Goal: Information Seeking & Learning: Learn about a topic

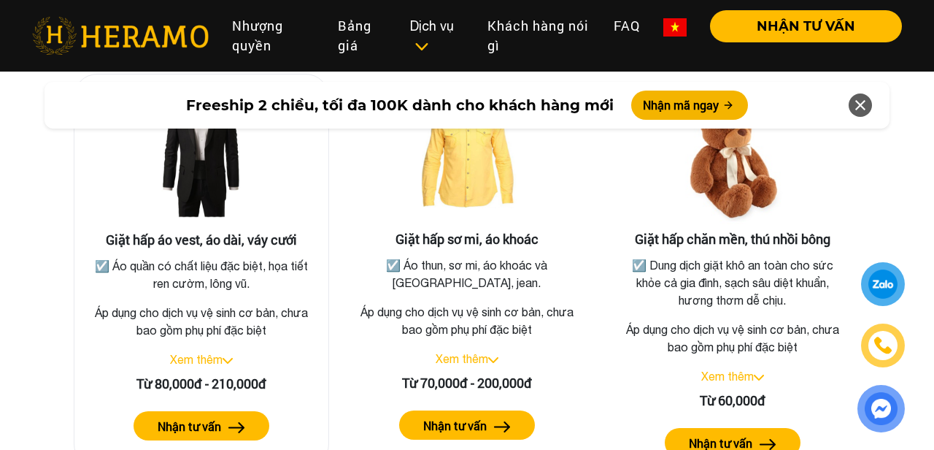
scroll to position [2717, 0]
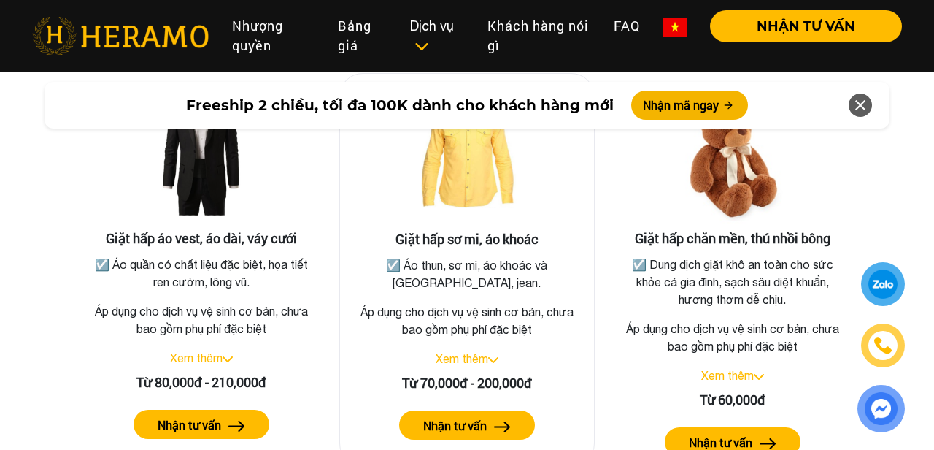
click at [491, 350] on div "Xem thêm" at bounding box center [467, 359] width 231 height 18
click at [491, 357] on img at bounding box center [493, 360] width 10 height 6
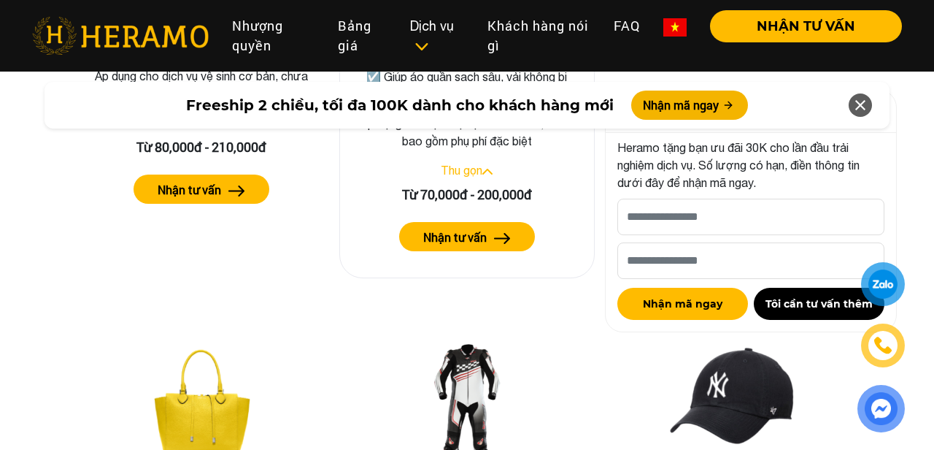
scroll to position [2956, 0]
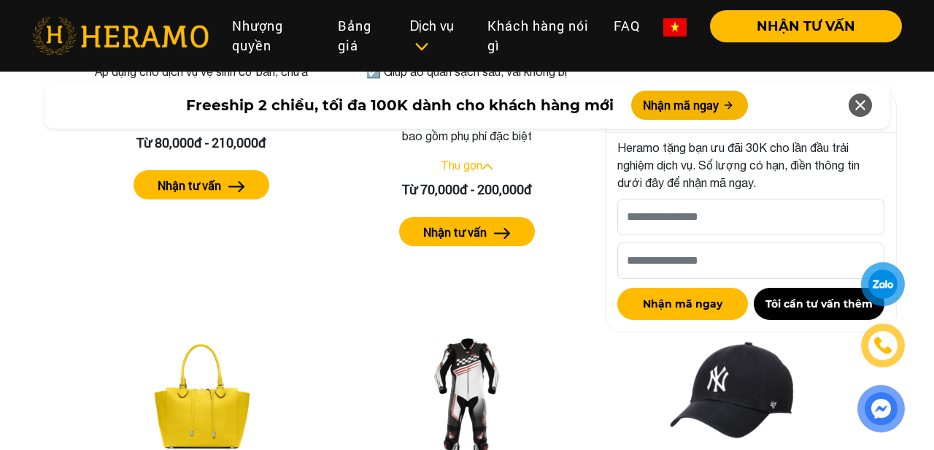
click at [859, 99] on icon at bounding box center [861, 105] width 18 height 26
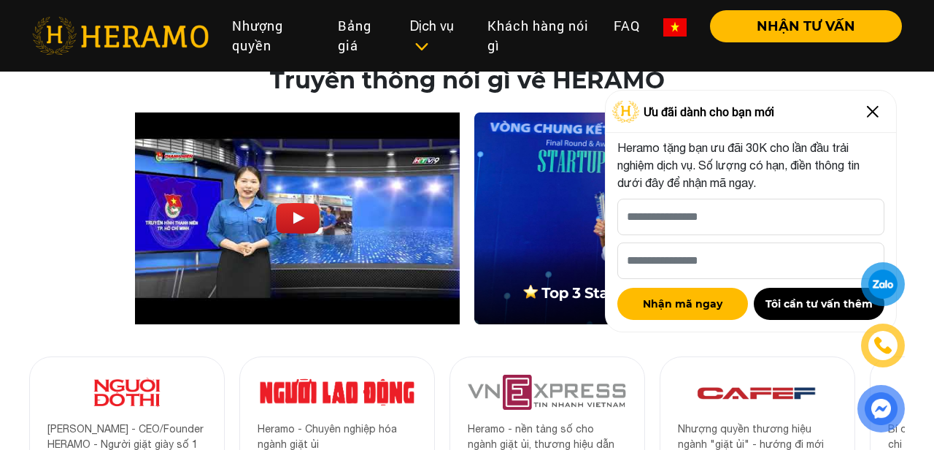
scroll to position [4786, 0]
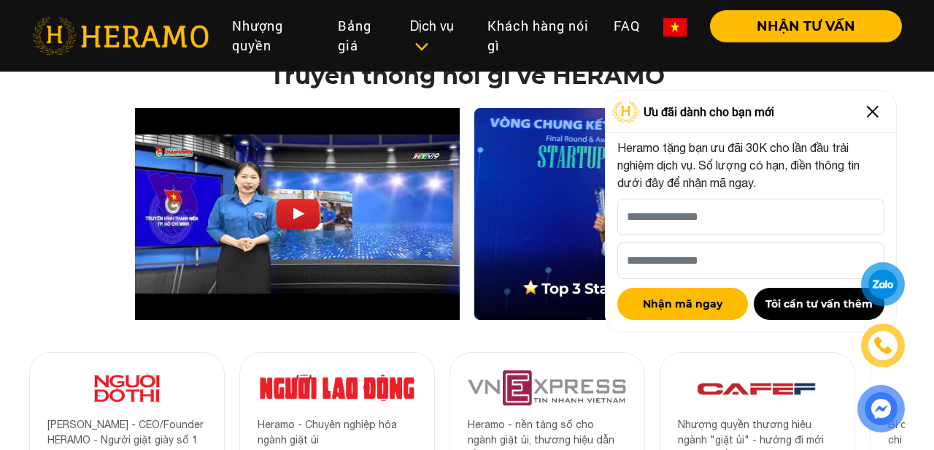
click at [872, 108] on img at bounding box center [872, 111] width 23 height 23
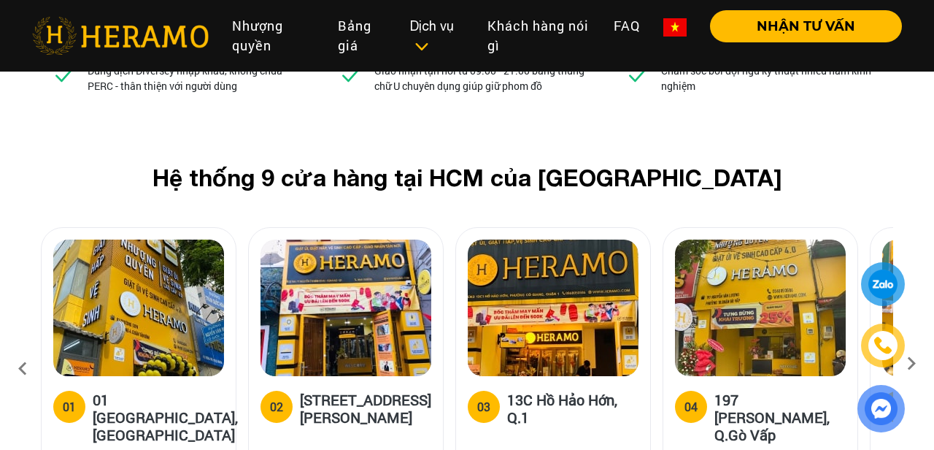
scroll to position [5623, 0]
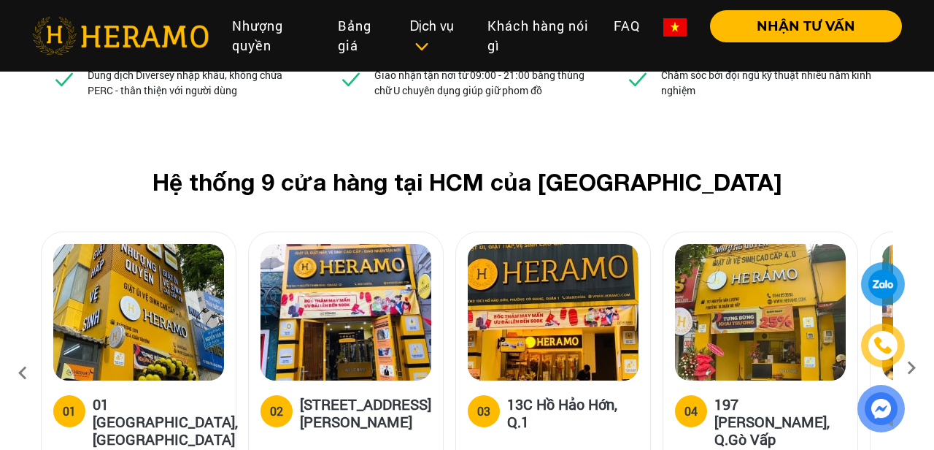
click at [909, 368] on icon at bounding box center [911, 372] width 26 height 9
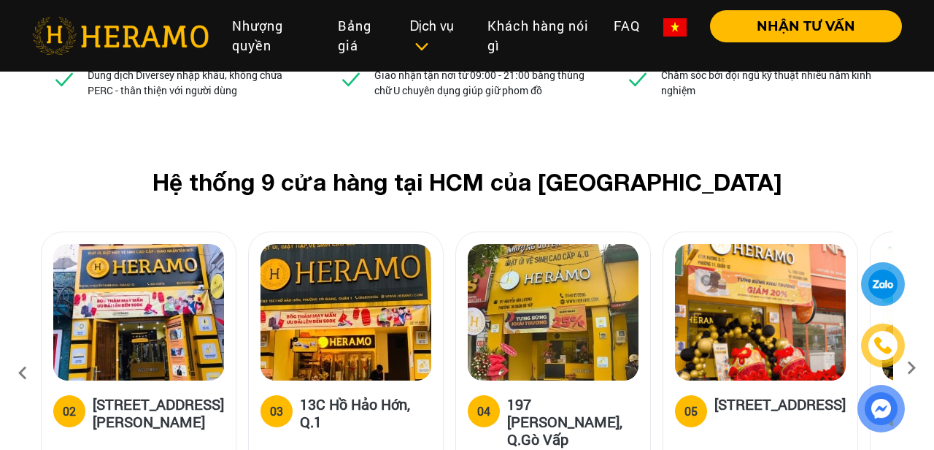
click at [909, 368] on icon at bounding box center [911, 372] width 26 height 9
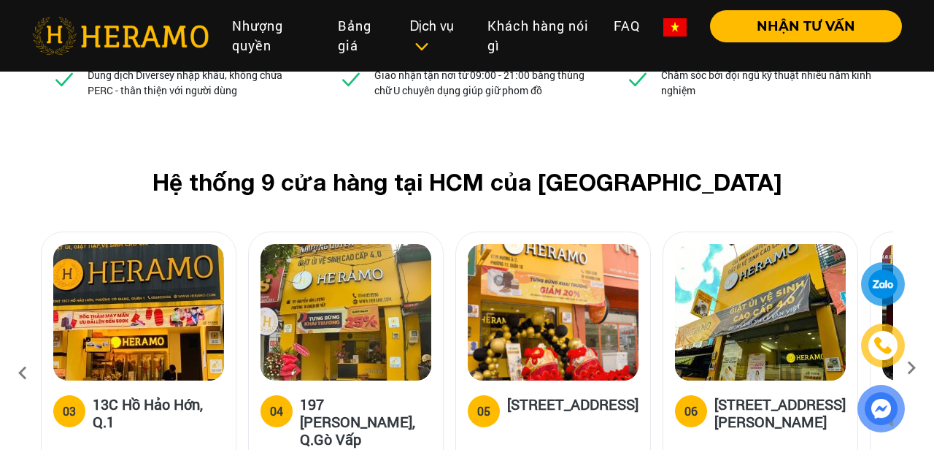
click at [912, 368] on icon at bounding box center [911, 372] width 26 height 9
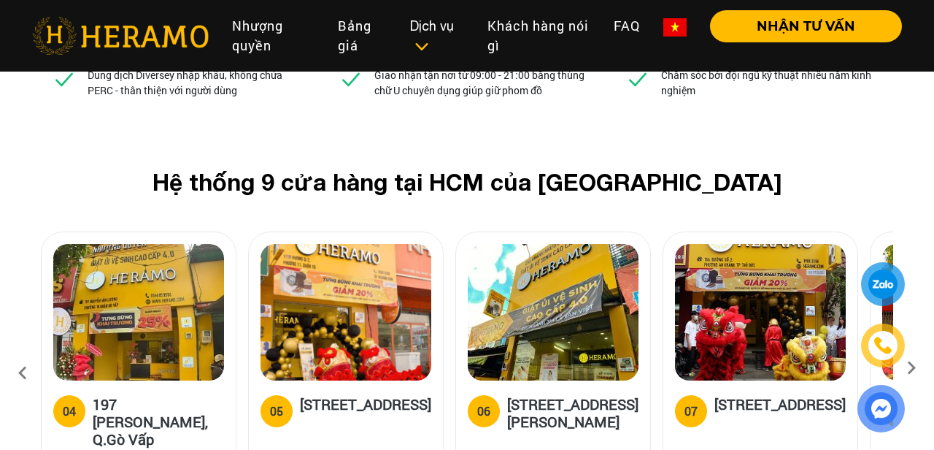
click at [912, 368] on icon at bounding box center [911, 372] width 26 height 9
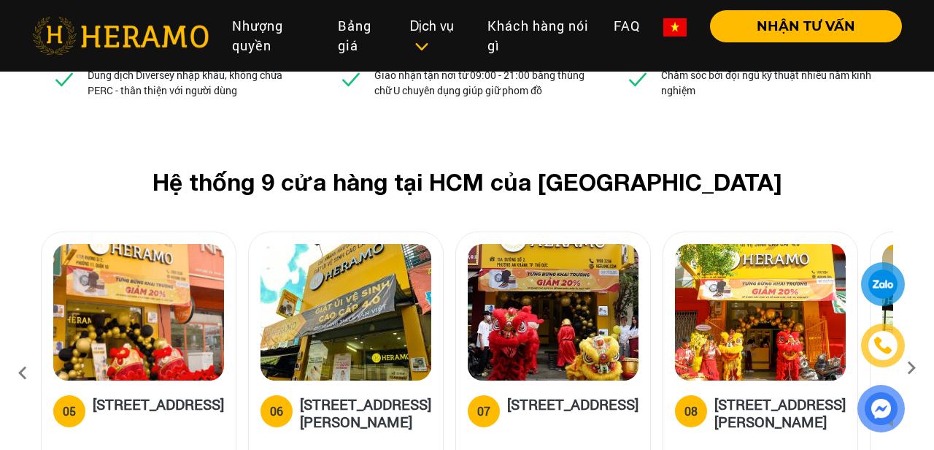
click at [912, 368] on icon at bounding box center [911, 372] width 26 height 9
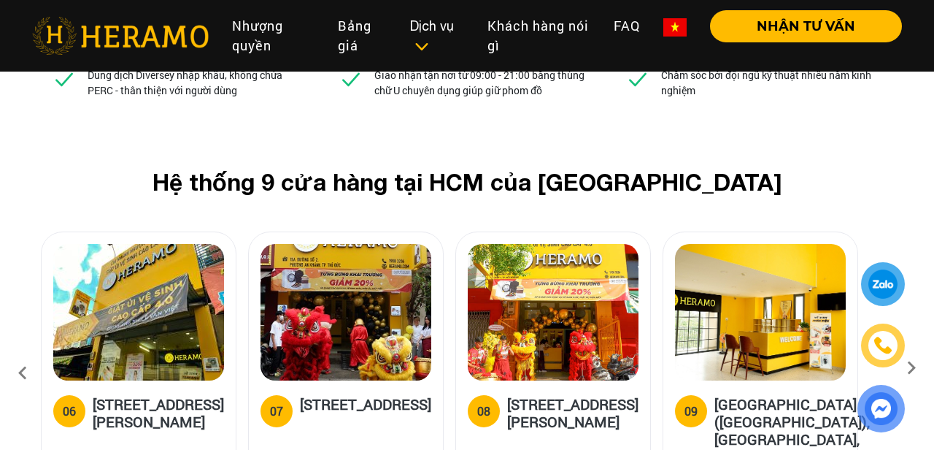
click at [914, 368] on icon at bounding box center [911, 372] width 26 height 9
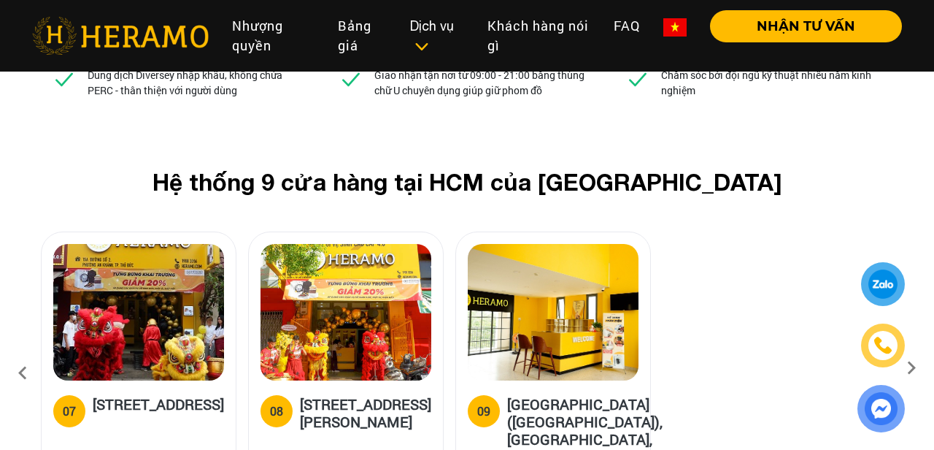
click at [26, 353] on icon at bounding box center [22, 372] width 26 height 39
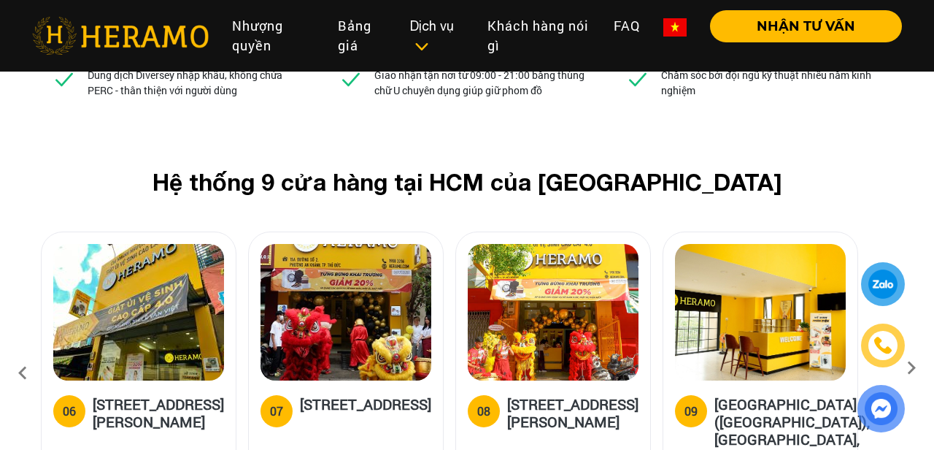
click at [26, 353] on icon at bounding box center [22, 372] width 26 height 39
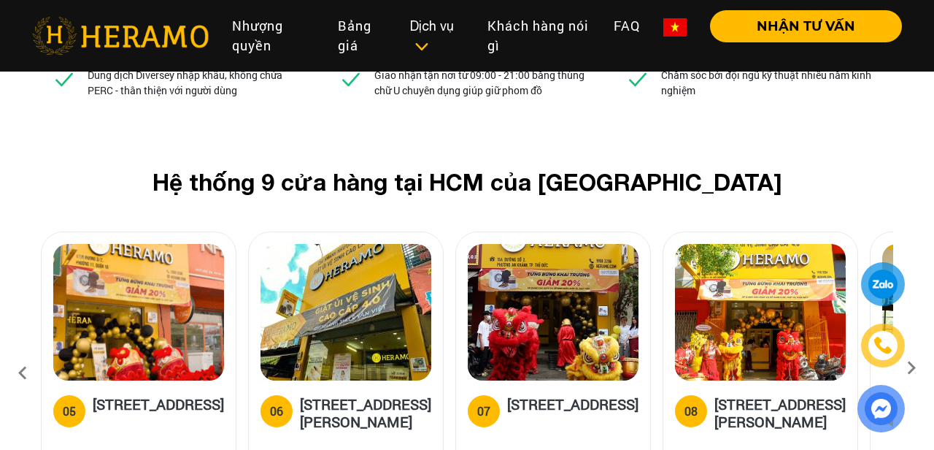
click at [25, 353] on icon at bounding box center [22, 372] width 26 height 39
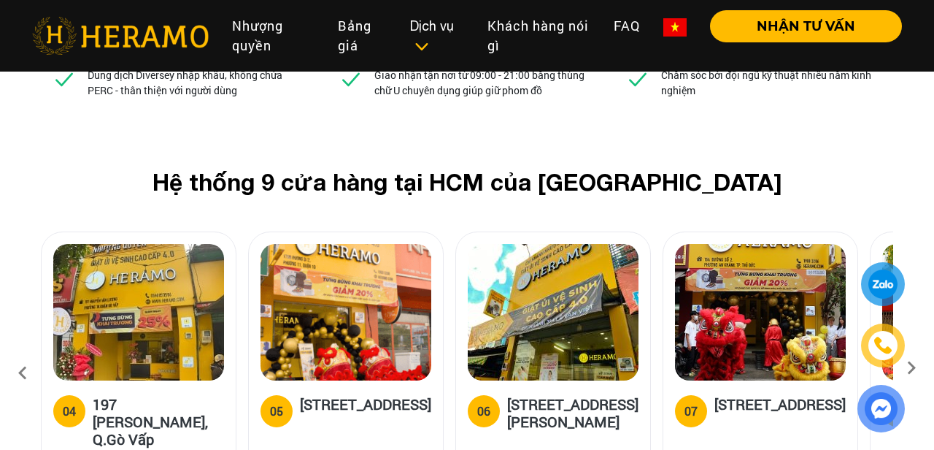
click at [344, 244] on img at bounding box center [346, 312] width 171 height 136
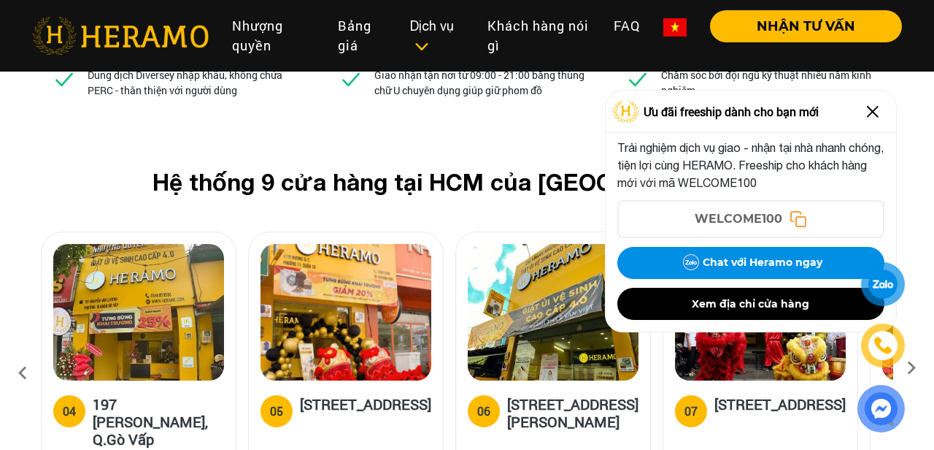
click at [358, 244] on img at bounding box center [346, 312] width 171 height 136
click at [347, 39] on link "Bảng giá" at bounding box center [362, 35] width 73 height 51
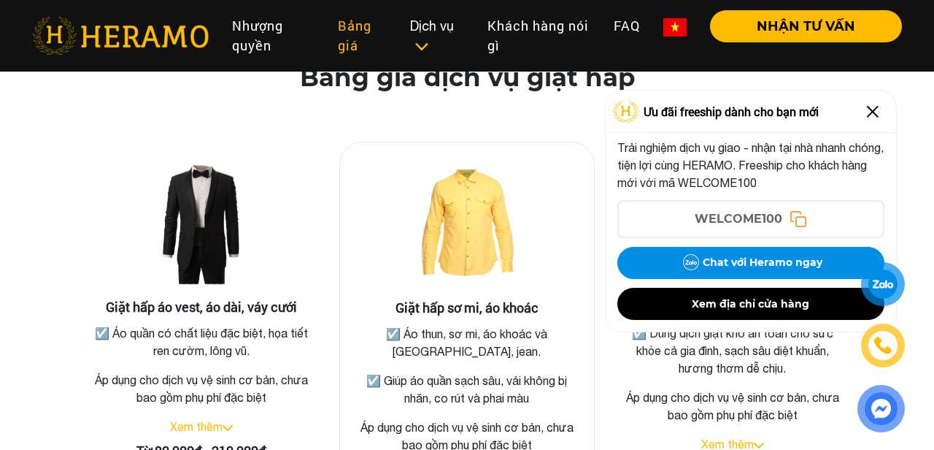
scroll to position [2646, 0]
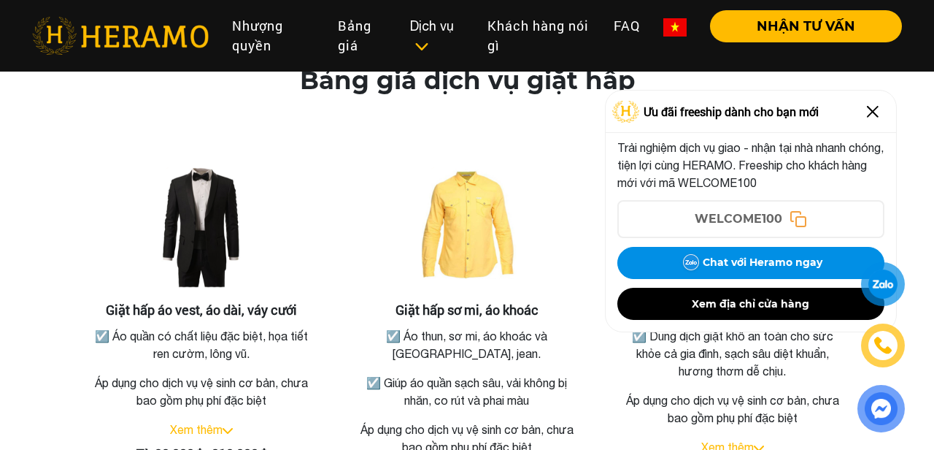
click at [869, 107] on img at bounding box center [872, 111] width 23 height 23
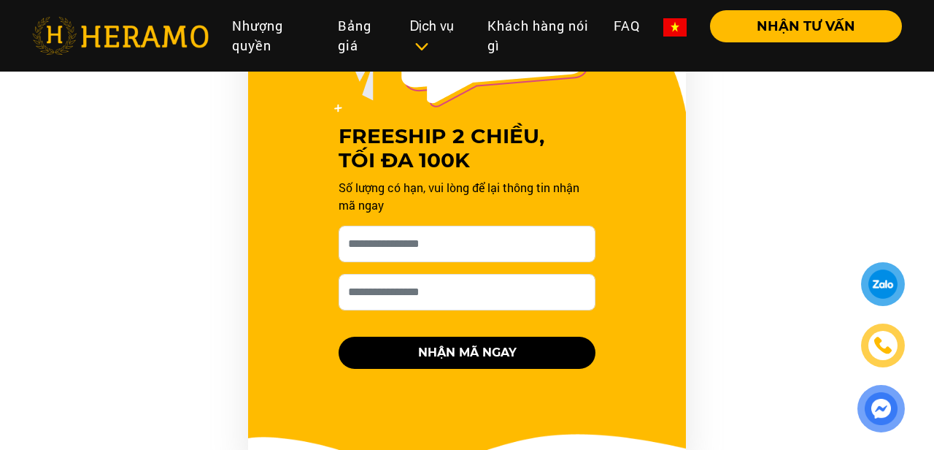
scroll to position [1555, 0]
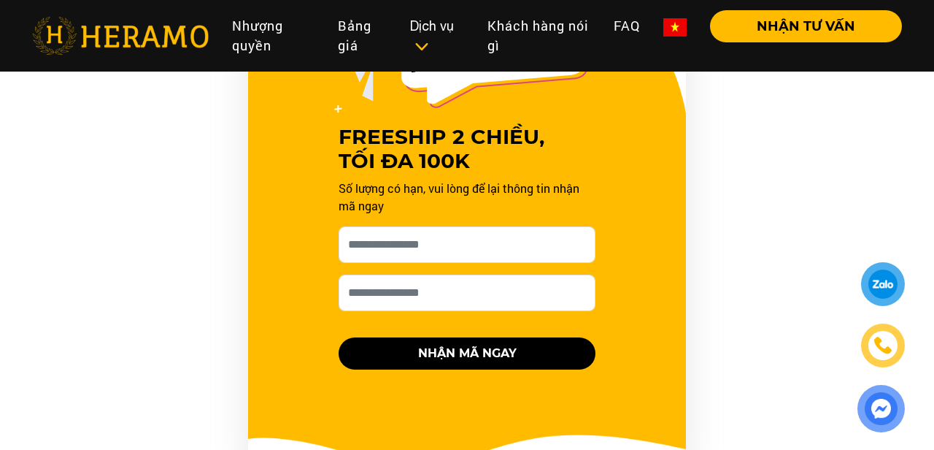
scroll to position [5623, 0]
